Goal: Check status: Check status

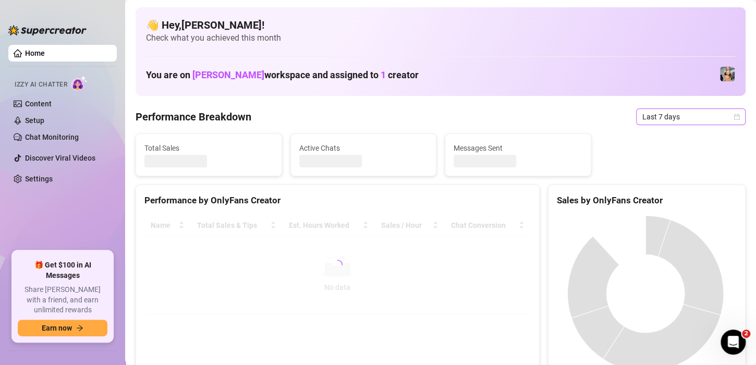
click at [734, 118] on icon "calendar" at bounding box center [737, 117] width 6 height 6
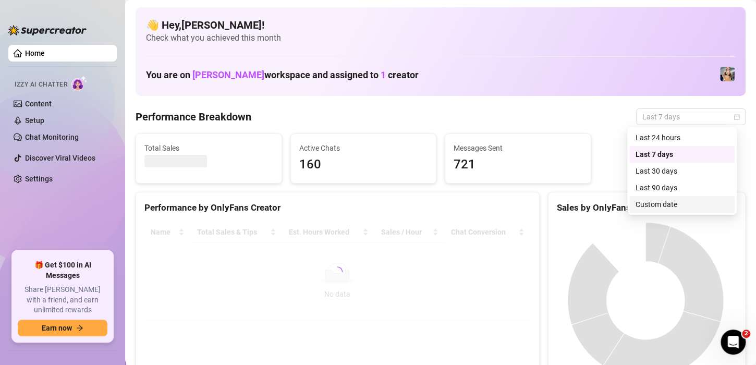
click at [661, 204] on div "Custom date" at bounding box center [682, 204] width 93 height 11
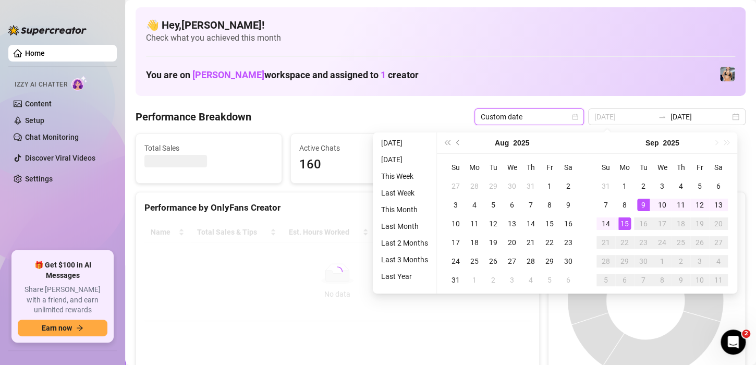
type input "[DATE]"
click at [618, 224] on div "15" at bounding box center [624, 223] width 13 height 13
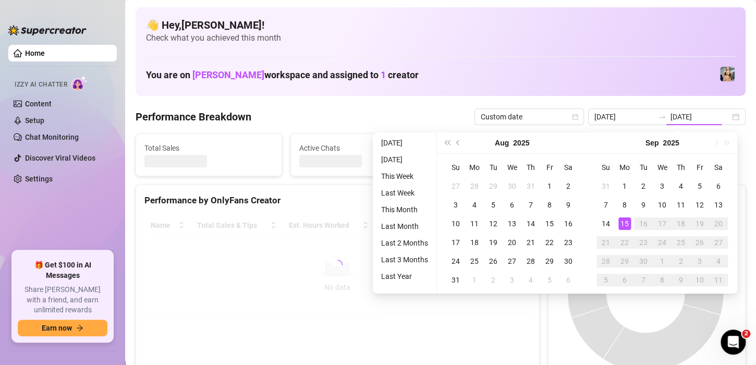
type input "[DATE]"
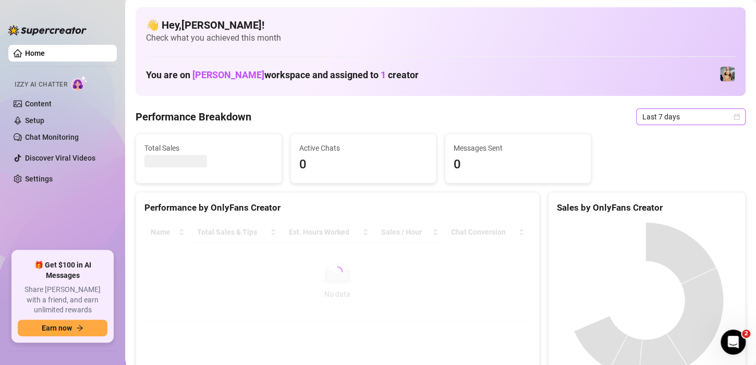
click at [734, 114] on icon "calendar" at bounding box center [737, 117] width 6 height 6
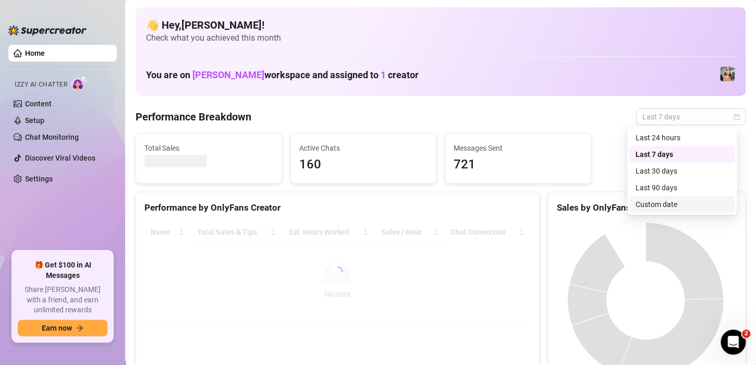
click at [668, 204] on div "Custom date" at bounding box center [682, 204] width 93 height 11
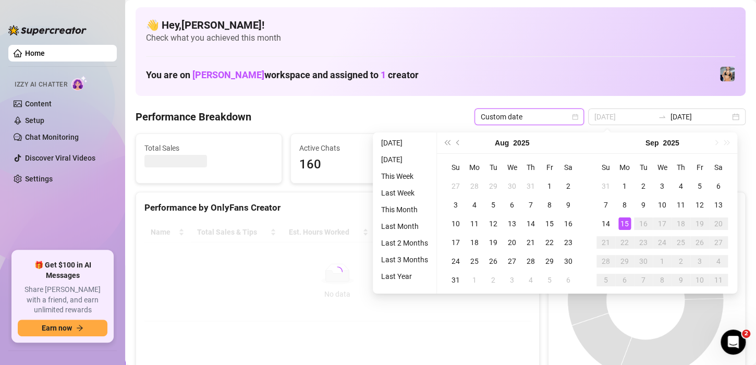
type input "[DATE]"
click at [626, 226] on div "15" at bounding box center [624, 223] width 13 height 13
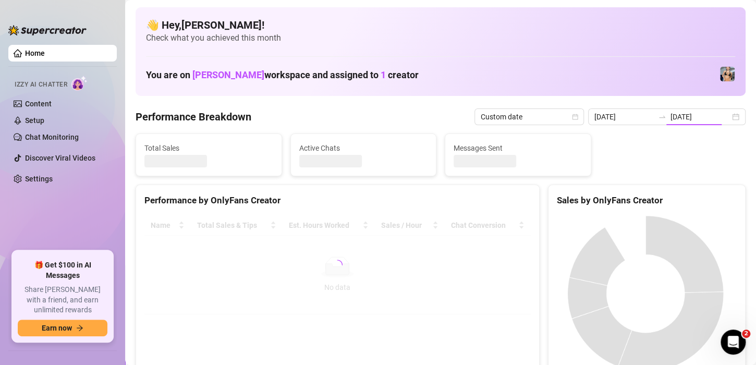
type input "[DATE]"
